Goal: Find contact information: Find contact information

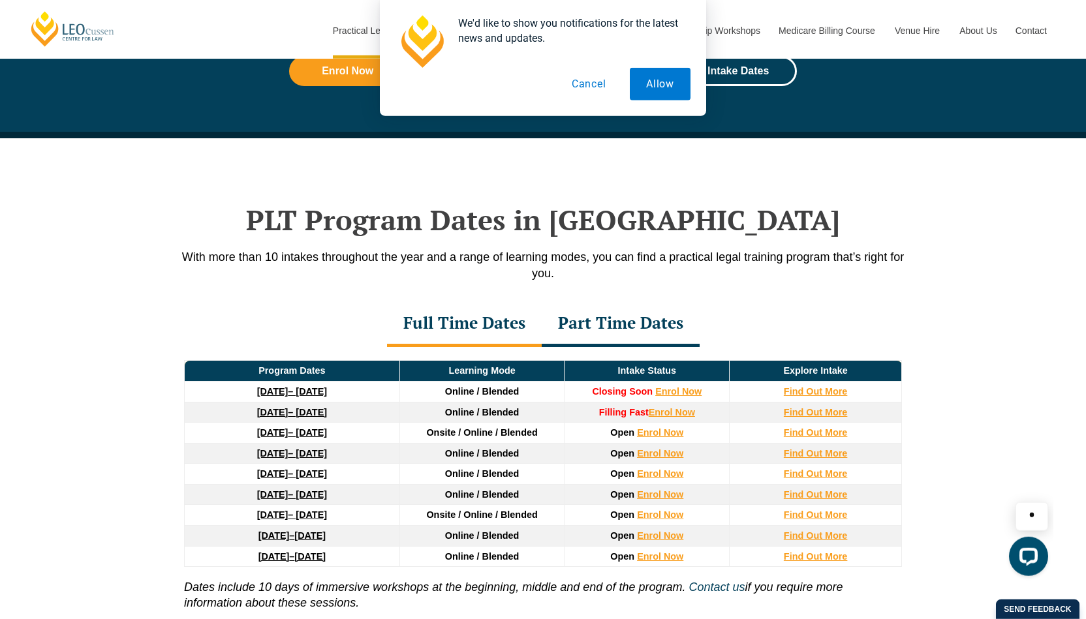
scroll to position [2036, 0]
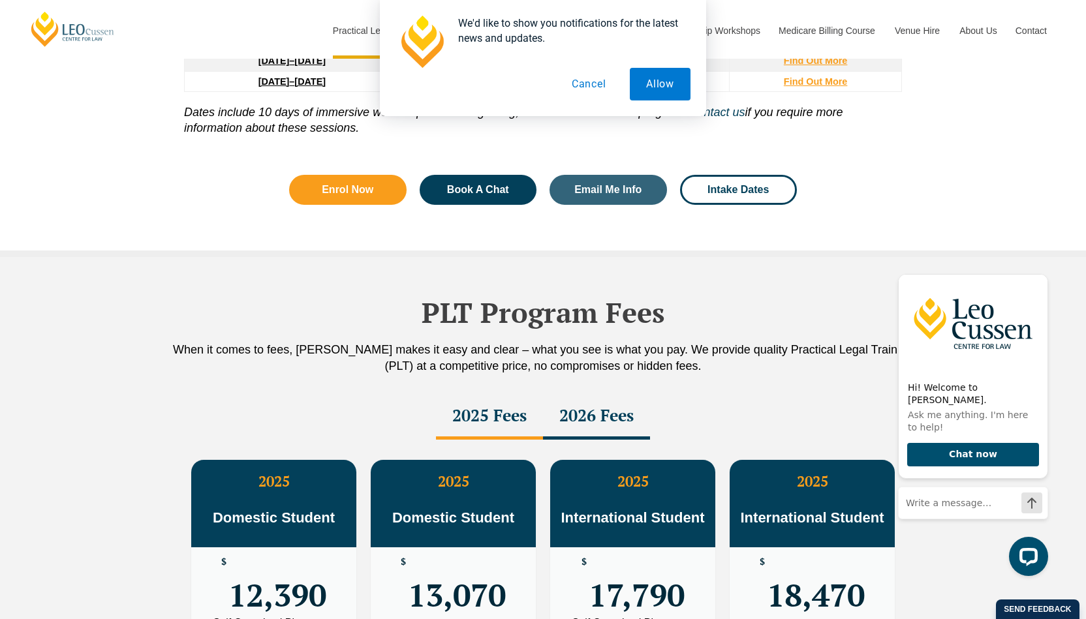
click at [1043, 37] on div "We'd like to show you notifications for the latest news and updates. Allow Canc…" at bounding box center [543, 58] width 1086 height 116
click at [1039, 32] on div "We'd like to show you notifications for the latest news and updates. Allow Canc…" at bounding box center [543, 58] width 1086 height 116
click at [591, 93] on button "Cancel" at bounding box center [588, 84] width 67 height 33
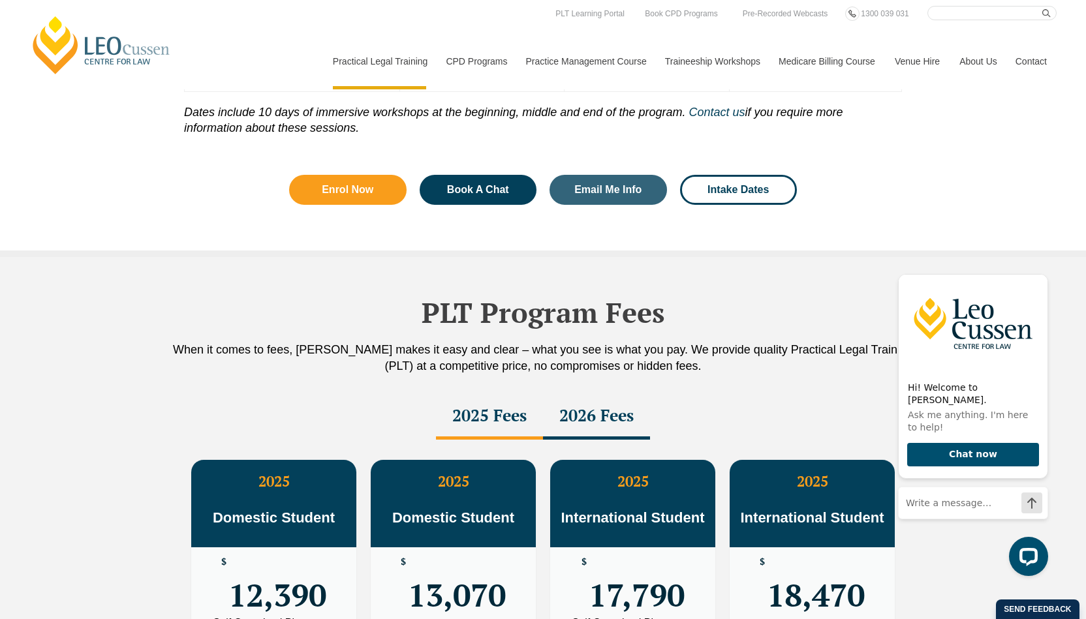
click at [1025, 63] on link "Contact" at bounding box center [1030, 61] width 51 height 56
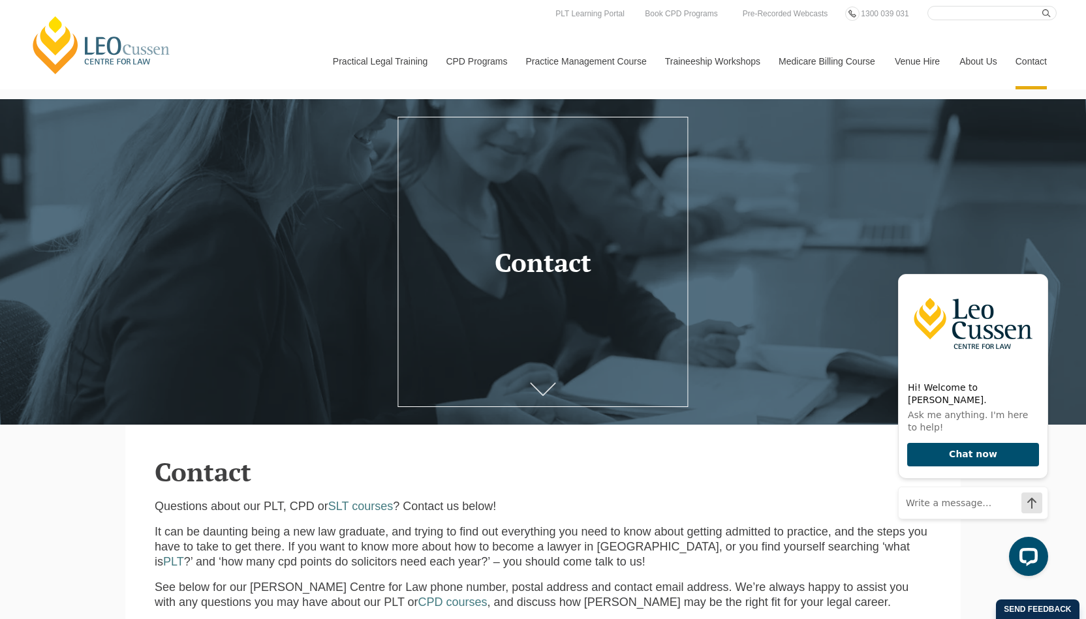
click at [550, 384] on icon at bounding box center [543, 388] width 26 height 13
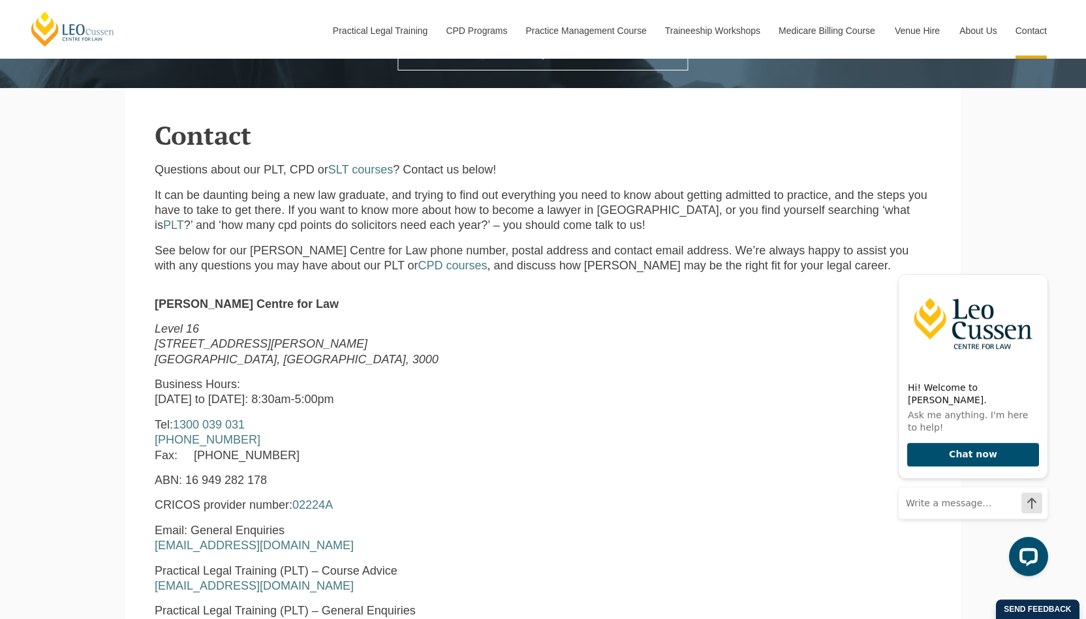
scroll to position [339, 0]
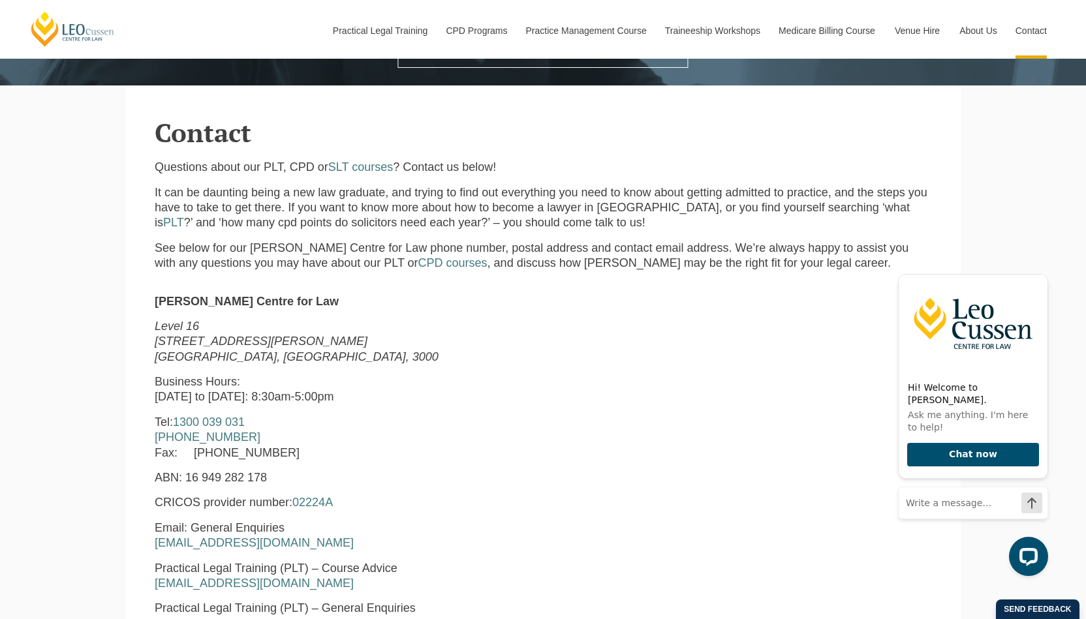
drag, startPoint x: 203, startPoint y: 350, endPoint x: 284, endPoint y: 363, distance: 81.9
click at [215, 348] on p "Level 16 15 William Street Melbourne, Victoria, 3000" at bounding box center [377, 342] width 445 height 46
drag, startPoint x: 296, startPoint y: 393, endPoint x: 358, endPoint y: 395, distance: 62.7
click at [353, 395] on p "Business Hours: Monday to Friday: 8:30am-5:00pm" at bounding box center [377, 390] width 445 height 31
click at [374, 408] on div "Leo Cussen Centre for Law Level 16 15 William Street Melbourne, Victoria, 3000 …" at bounding box center [377, 564] width 465 height 540
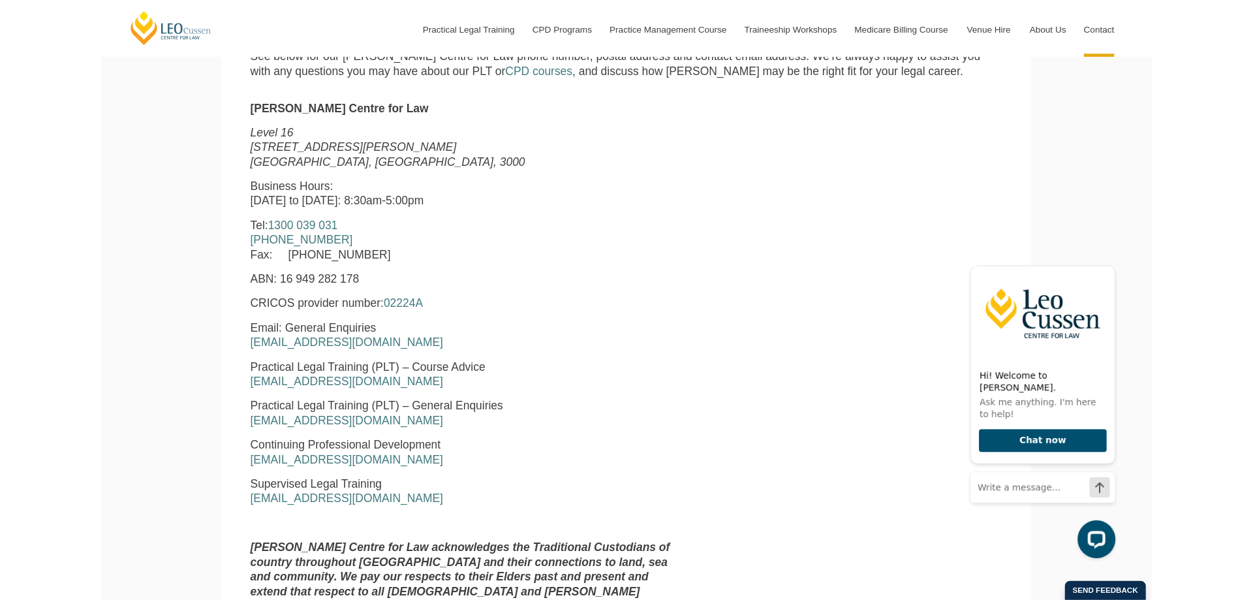
scroll to position [746, 0]
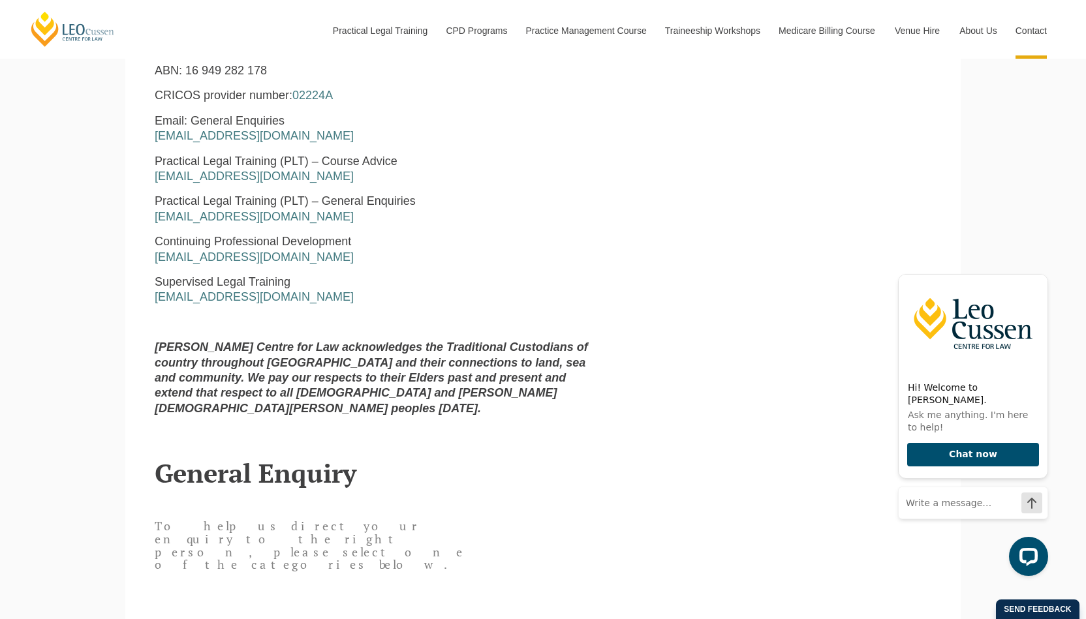
click at [677, 394] on div "Leo Cussen Centre for Law Level 16 15 William Street Melbourne, Victoria, 3000 …" at bounding box center [543, 157] width 796 height 540
